Goal: Information Seeking & Learning: Learn about a topic

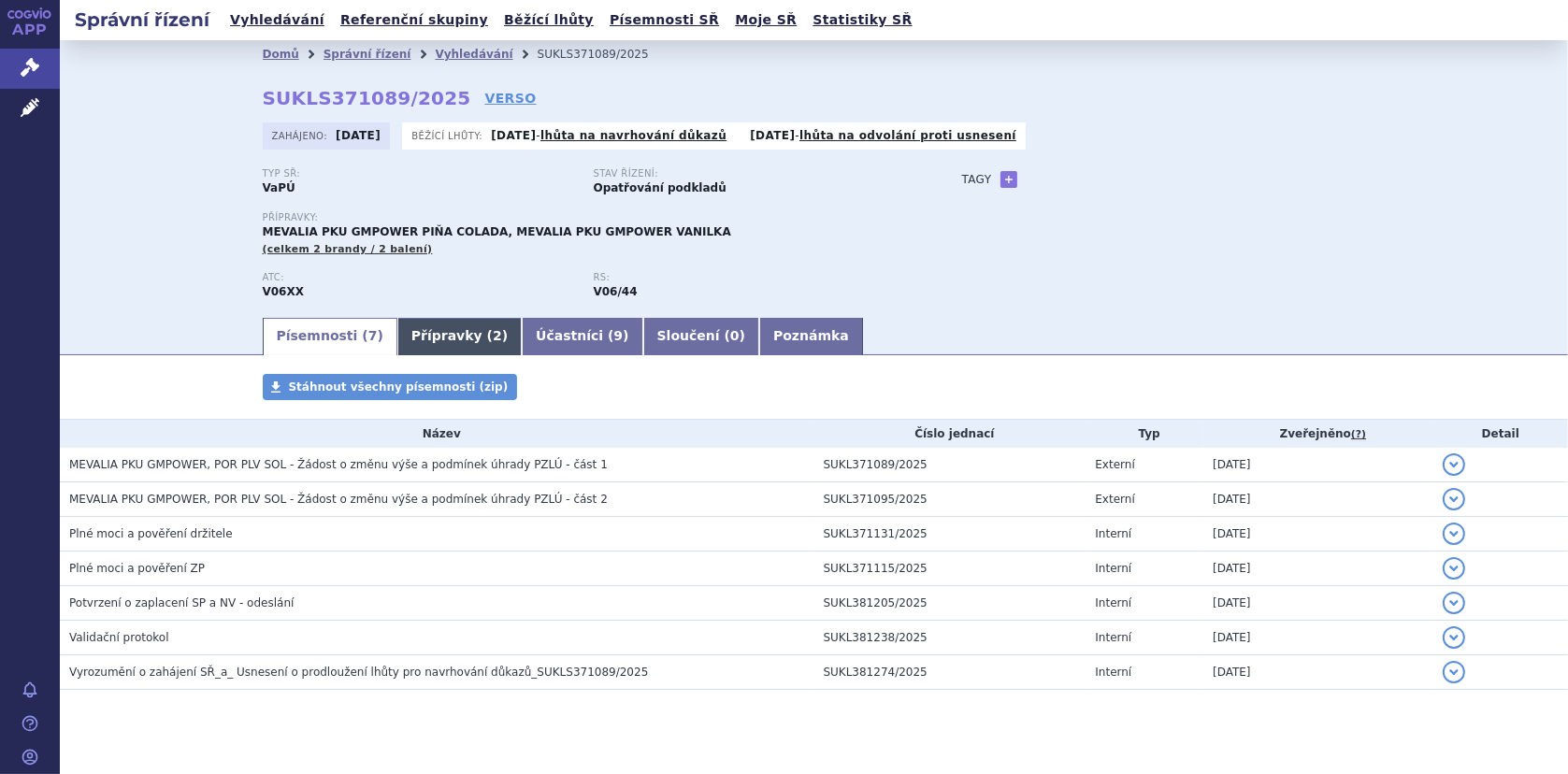
click at [426, 330] on link "Přípravky ( 2 )" at bounding box center [459, 336] width 124 height 37
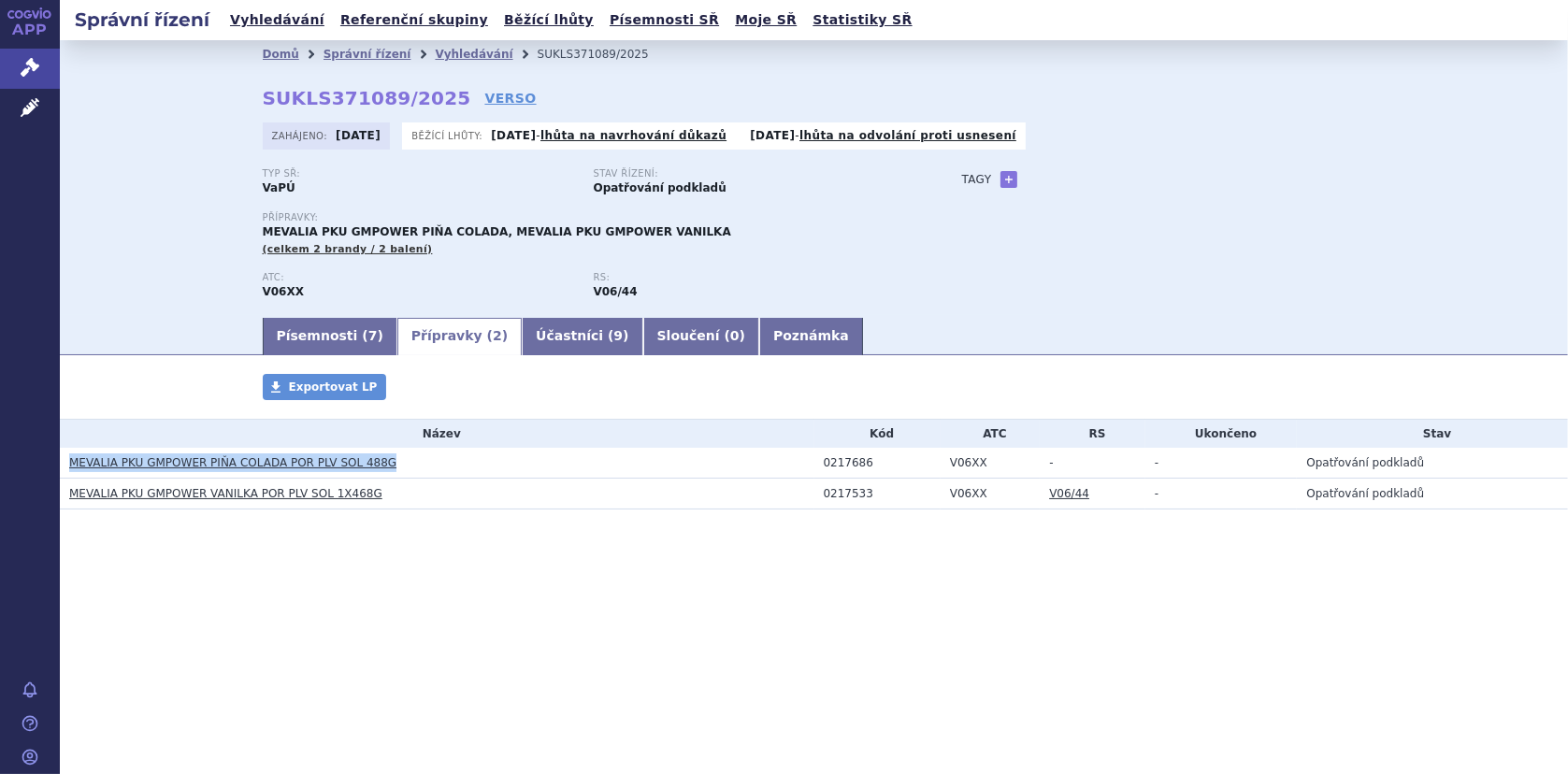
drag, startPoint x: 68, startPoint y: 460, endPoint x: 380, endPoint y: 471, distance: 312.2
click at [380, 471] on td "MEVALIA PKU GMPOWER PIŇA COLADA POR PLV SOL 488G" at bounding box center [437, 462] width 755 height 30
copy link "MEVALIA PKU GMPOWER PIŇA COLADA POR PLV SOL 488G"
click at [437, 51] on link "Vyhledávání" at bounding box center [473, 54] width 77 height 13
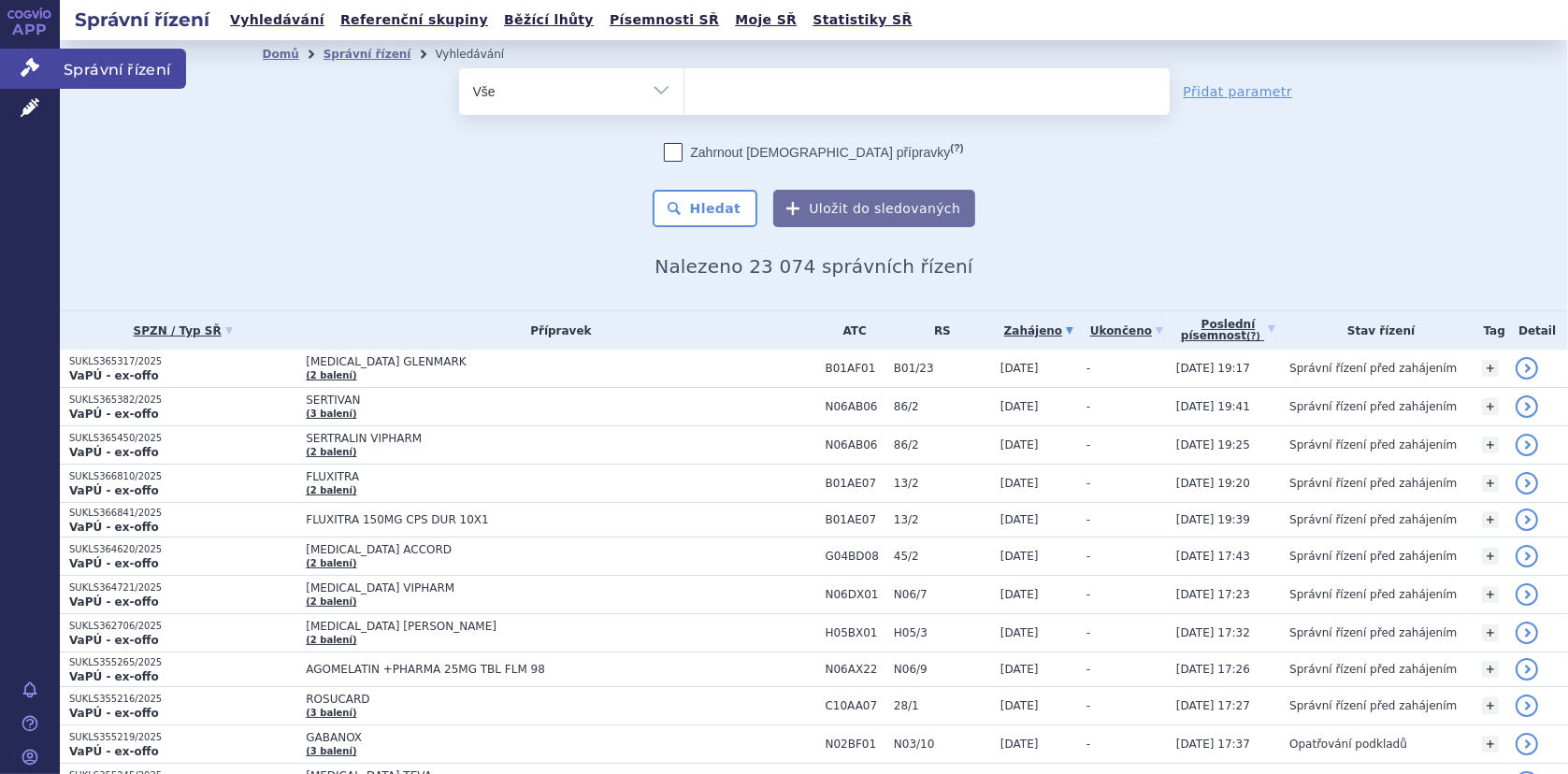
click at [36, 76] on link "Správní řízení" at bounding box center [29, 69] width 60 height 39
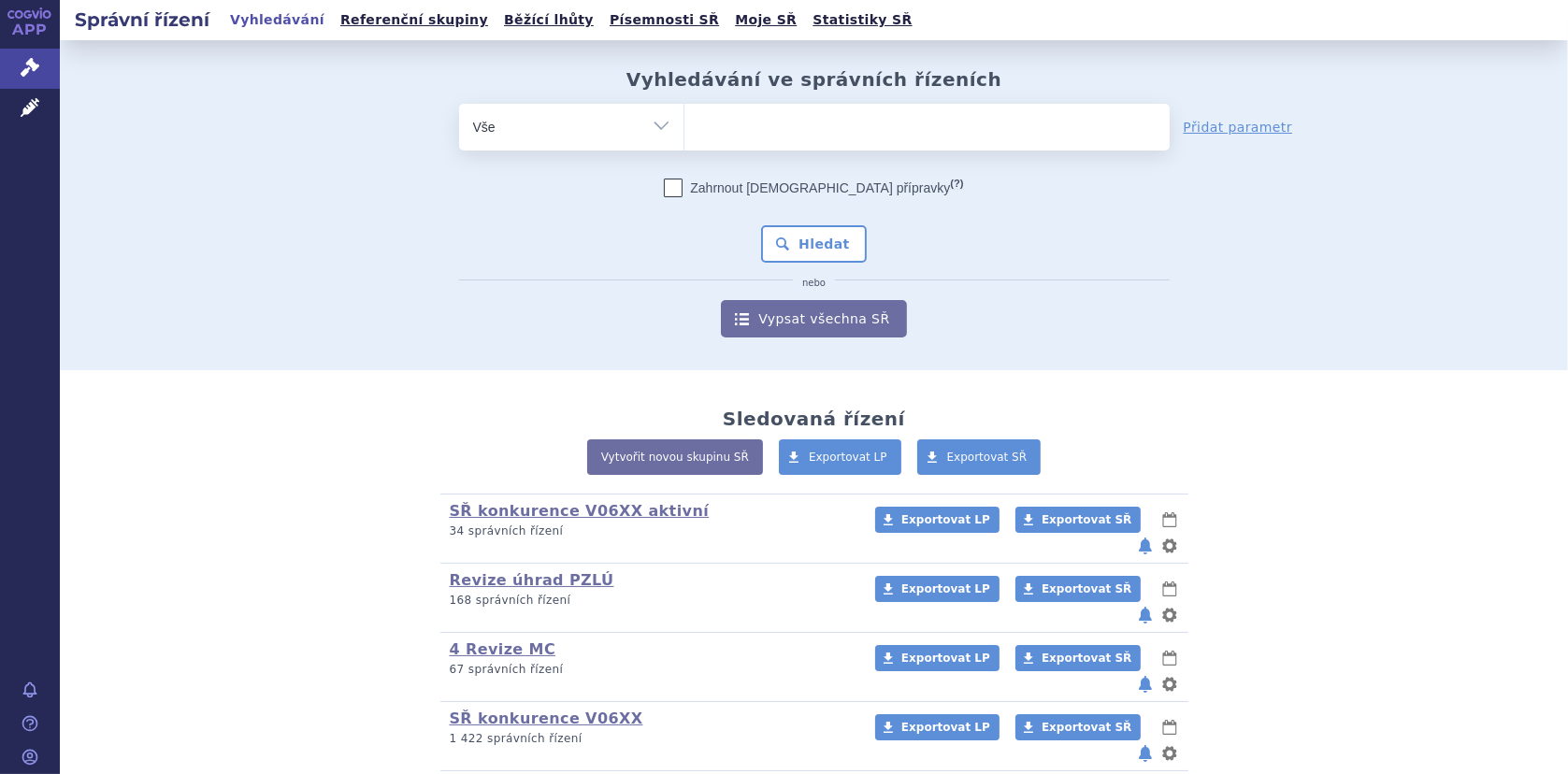
click at [527, 509] on link "SŘ konkurence V06XX aktivní" at bounding box center [579, 510] width 260 height 18
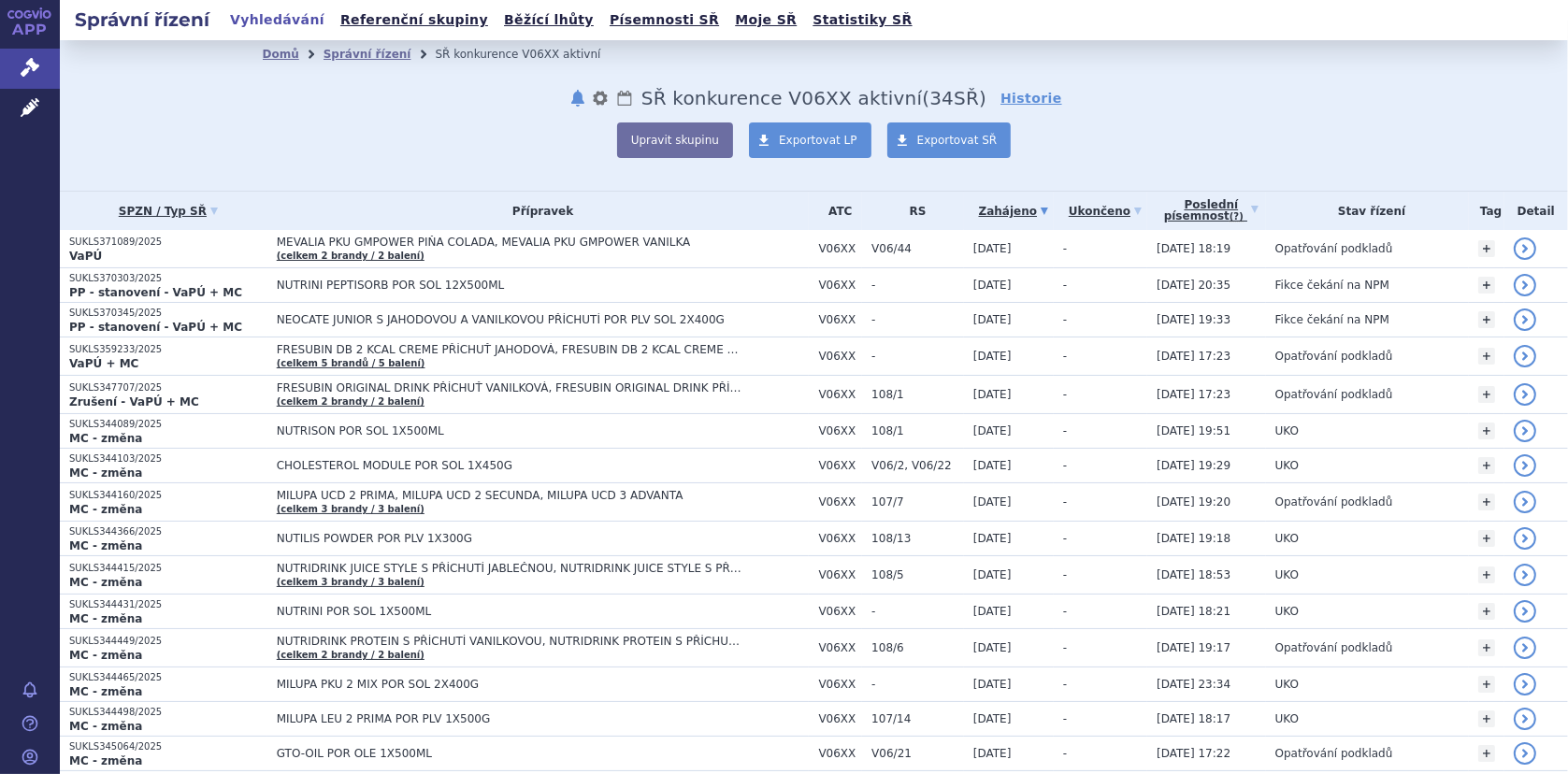
scroll to position [280, 0]
